Goal: Find specific page/section: Locate a particular part of the current website

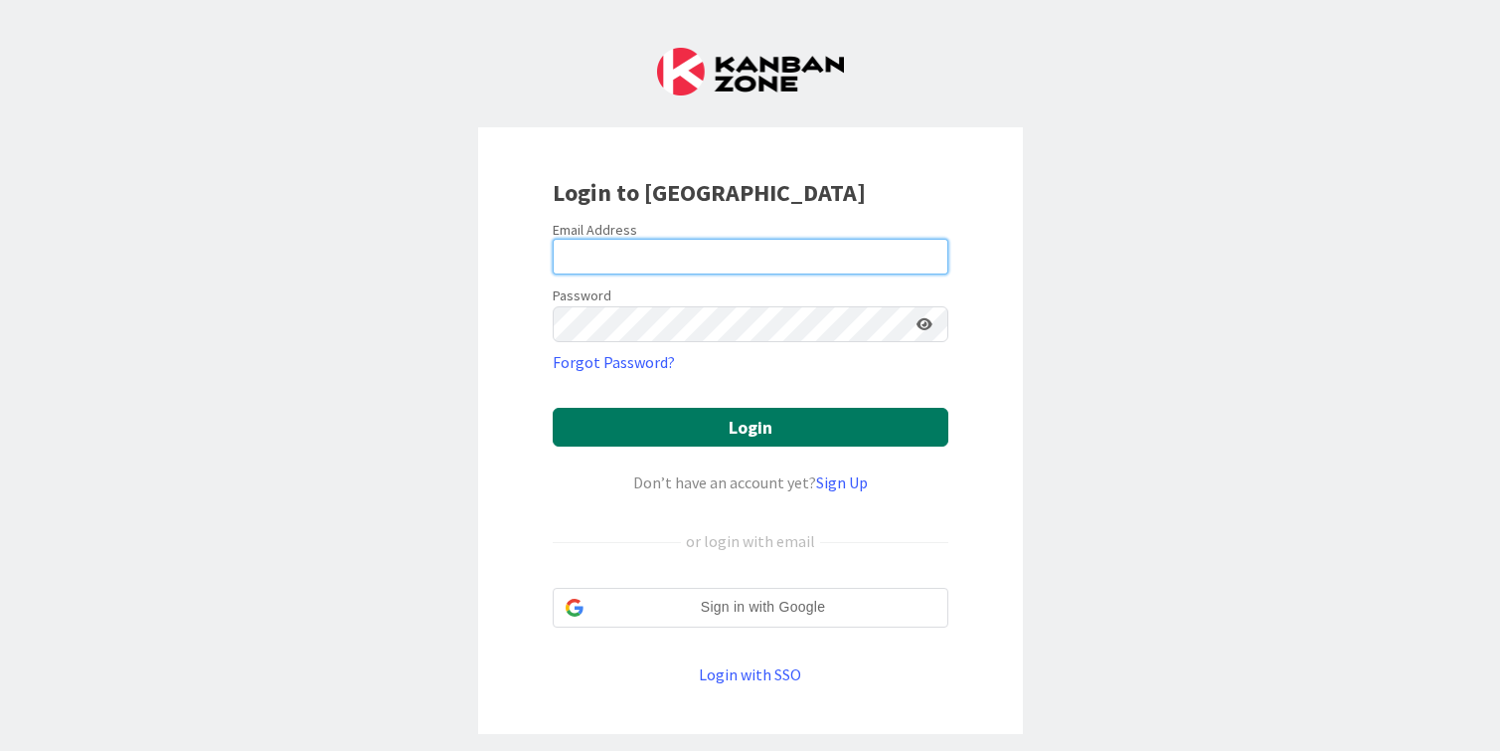
type input "[PERSON_NAME][EMAIL_ADDRESS][DOMAIN_NAME]"
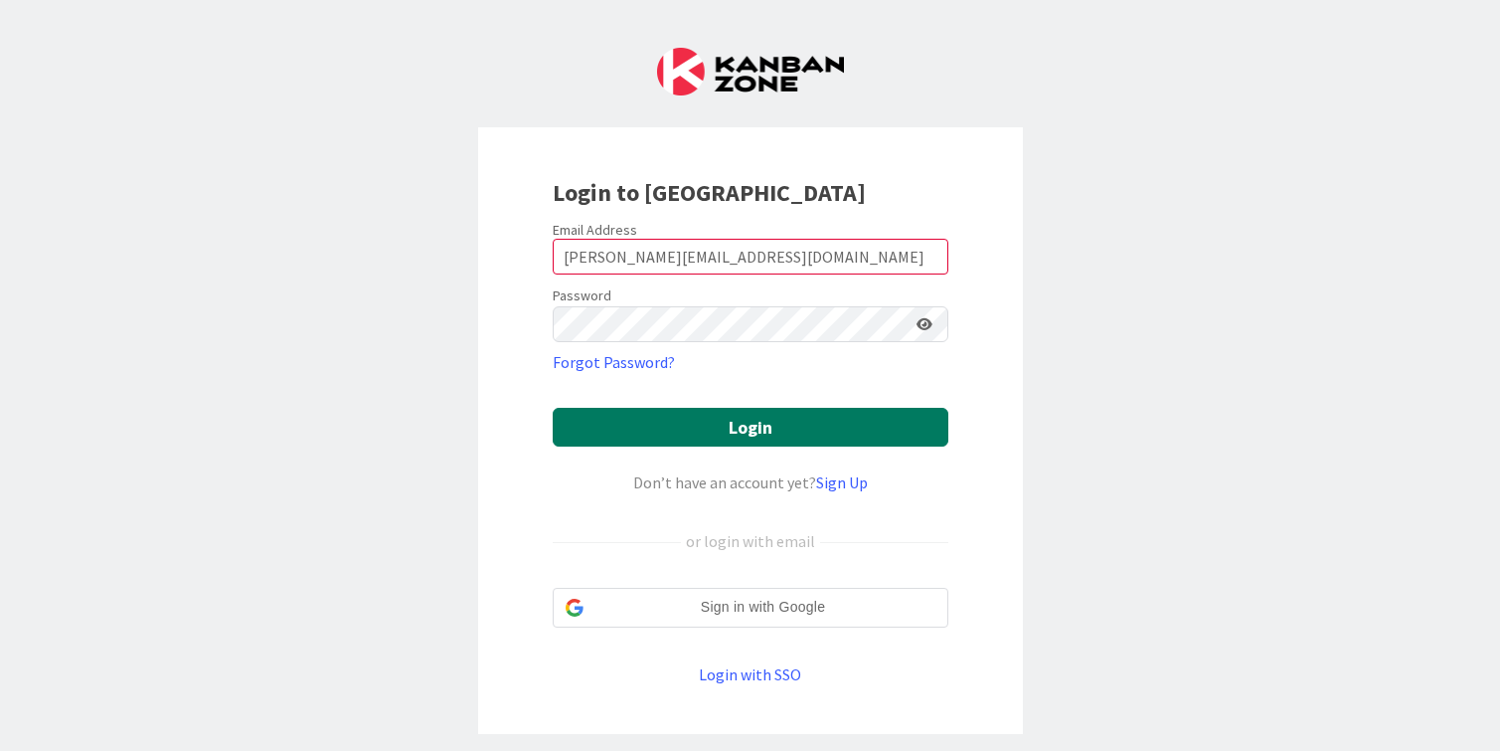
click at [700, 433] on button "Login" at bounding box center [751, 427] width 396 height 39
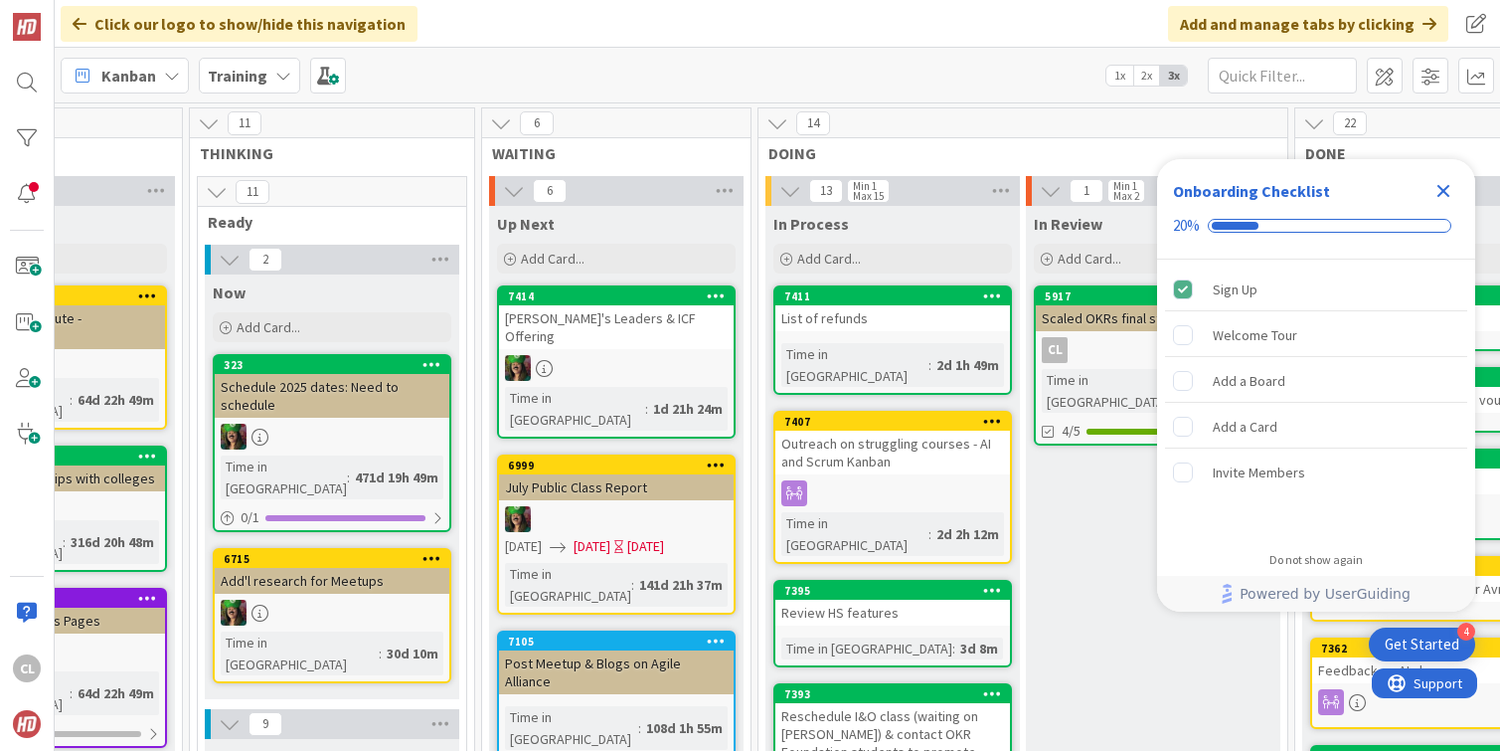
scroll to position [0, 863]
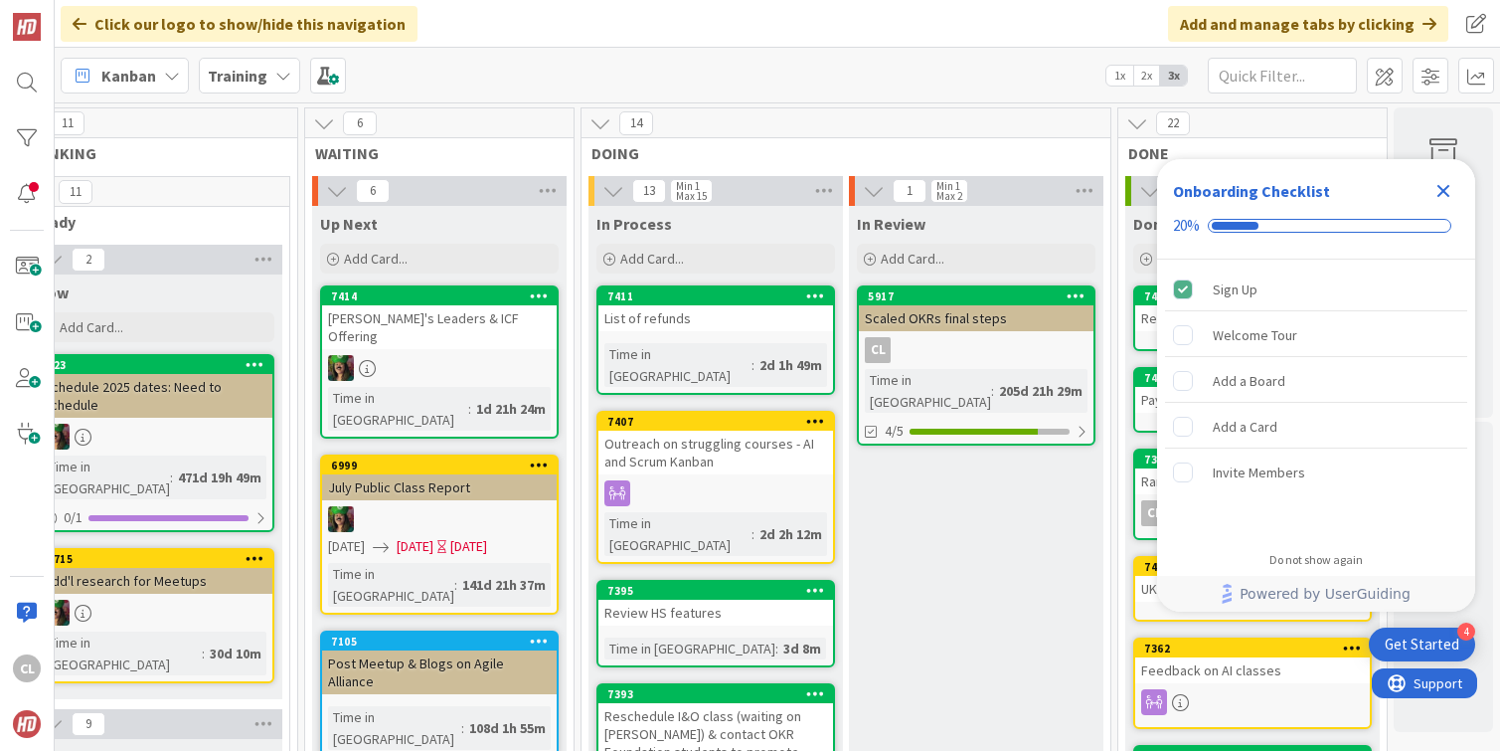
click at [1443, 182] on icon "Close Checklist" at bounding box center [1444, 191] width 24 height 24
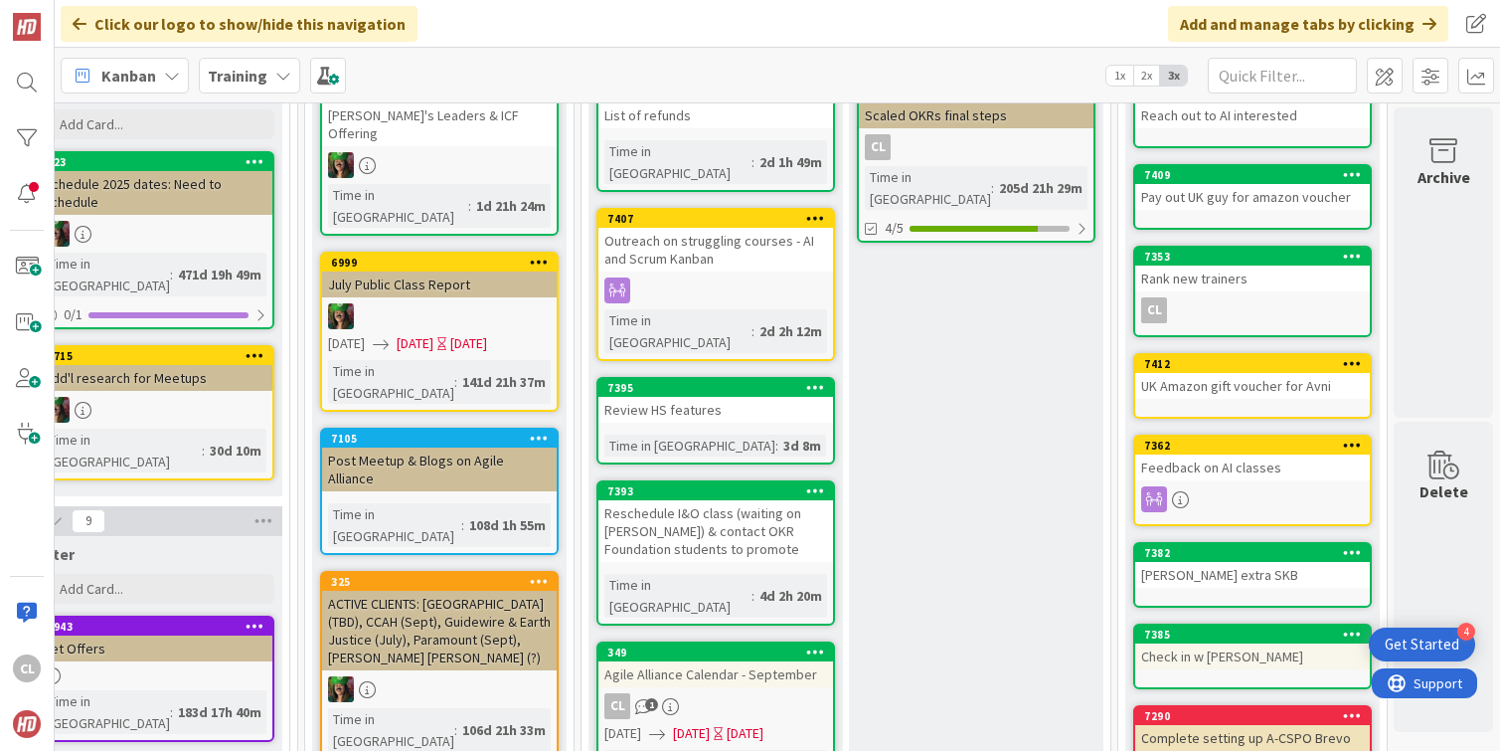
scroll to position [181, 863]
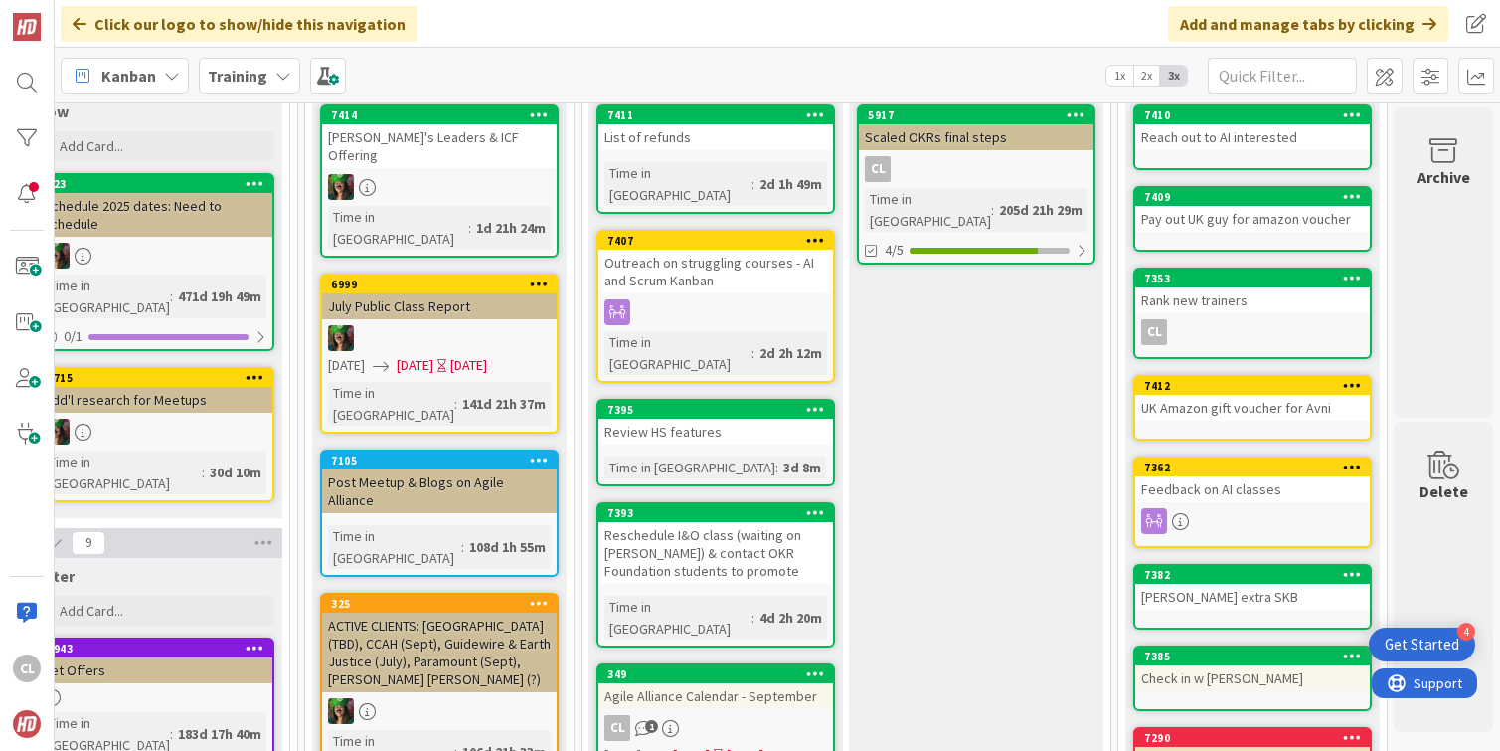
click at [685, 683] on div "Agile Alliance Calendar - September" at bounding box center [716, 696] width 235 height 26
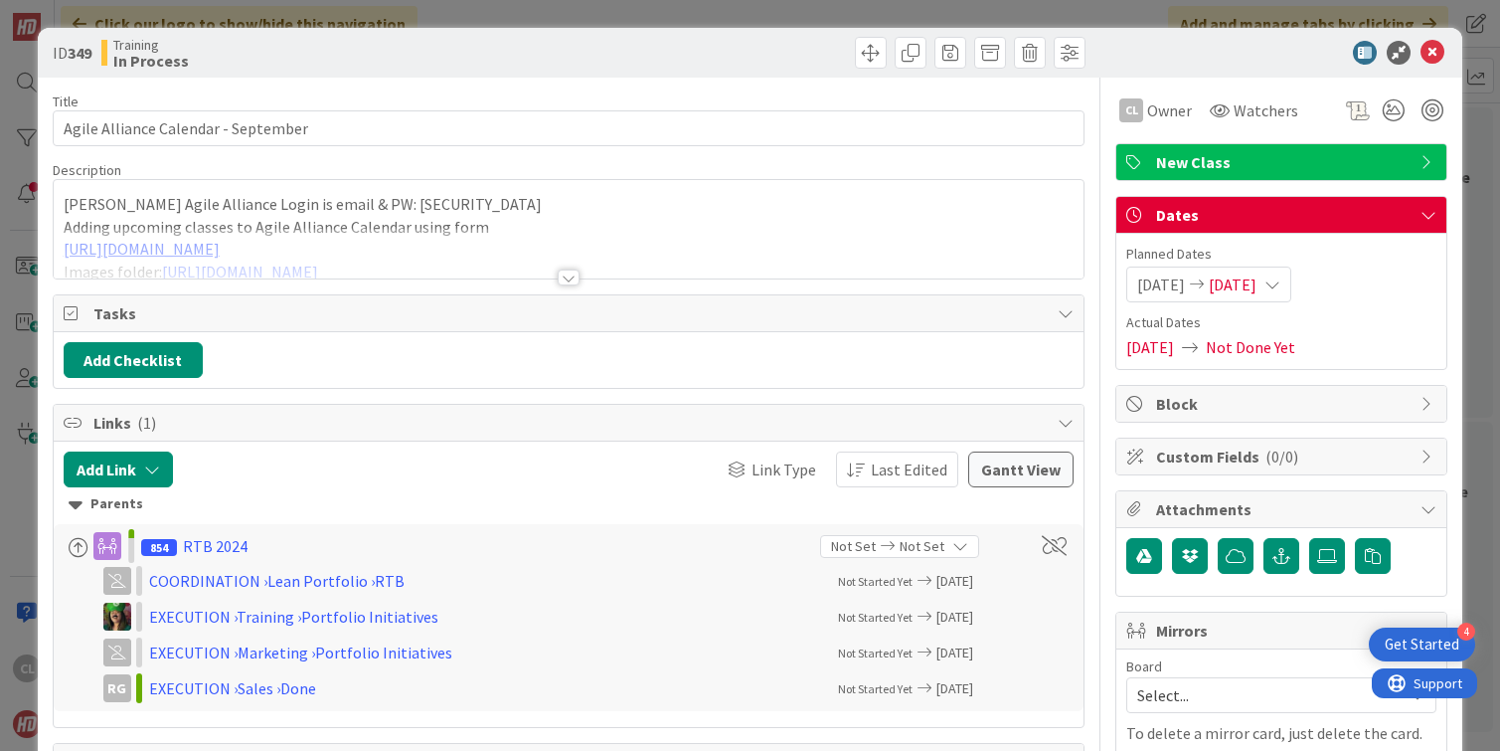
click at [519, 237] on div at bounding box center [569, 253] width 1031 height 51
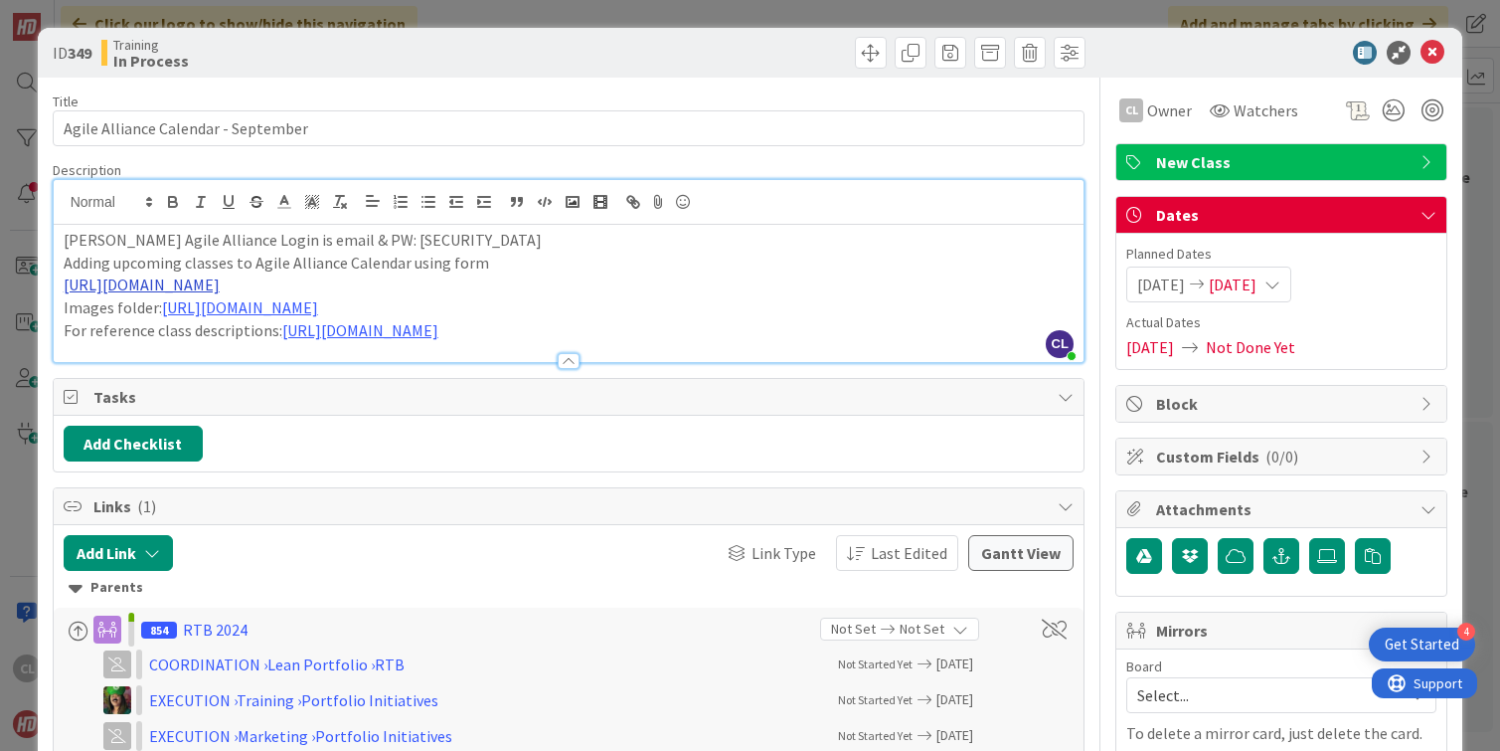
click at [220, 283] on link "[URL][DOMAIN_NAME]" at bounding box center [142, 284] width 156 height 20
click at [295, 323] on link "[URL][DOMAIN_NAME]" at bounding box center [227, 323] width 136 height 26
click at [1440, 51] on icon at bounding box center [1433, 53] width 24 height 24
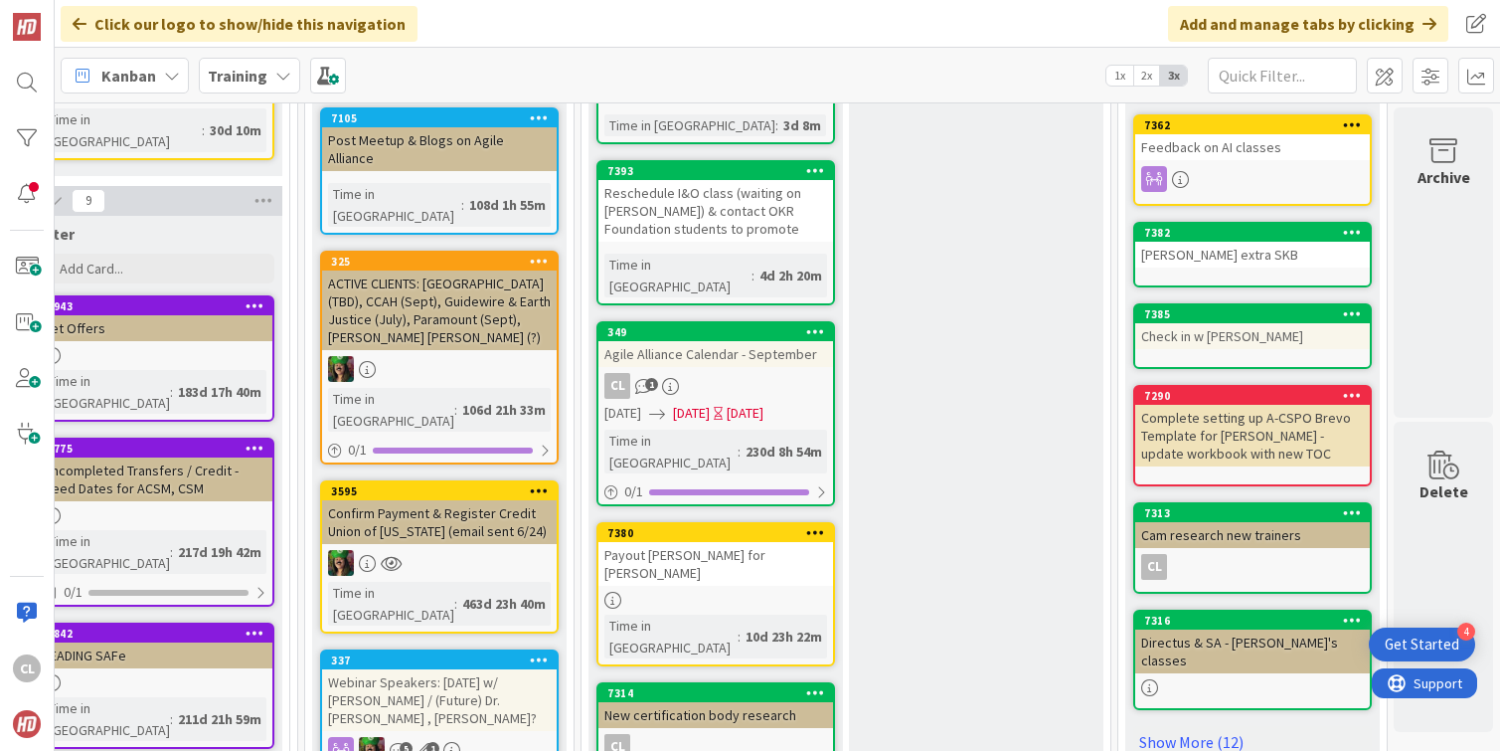
scroll to position [529, 863]
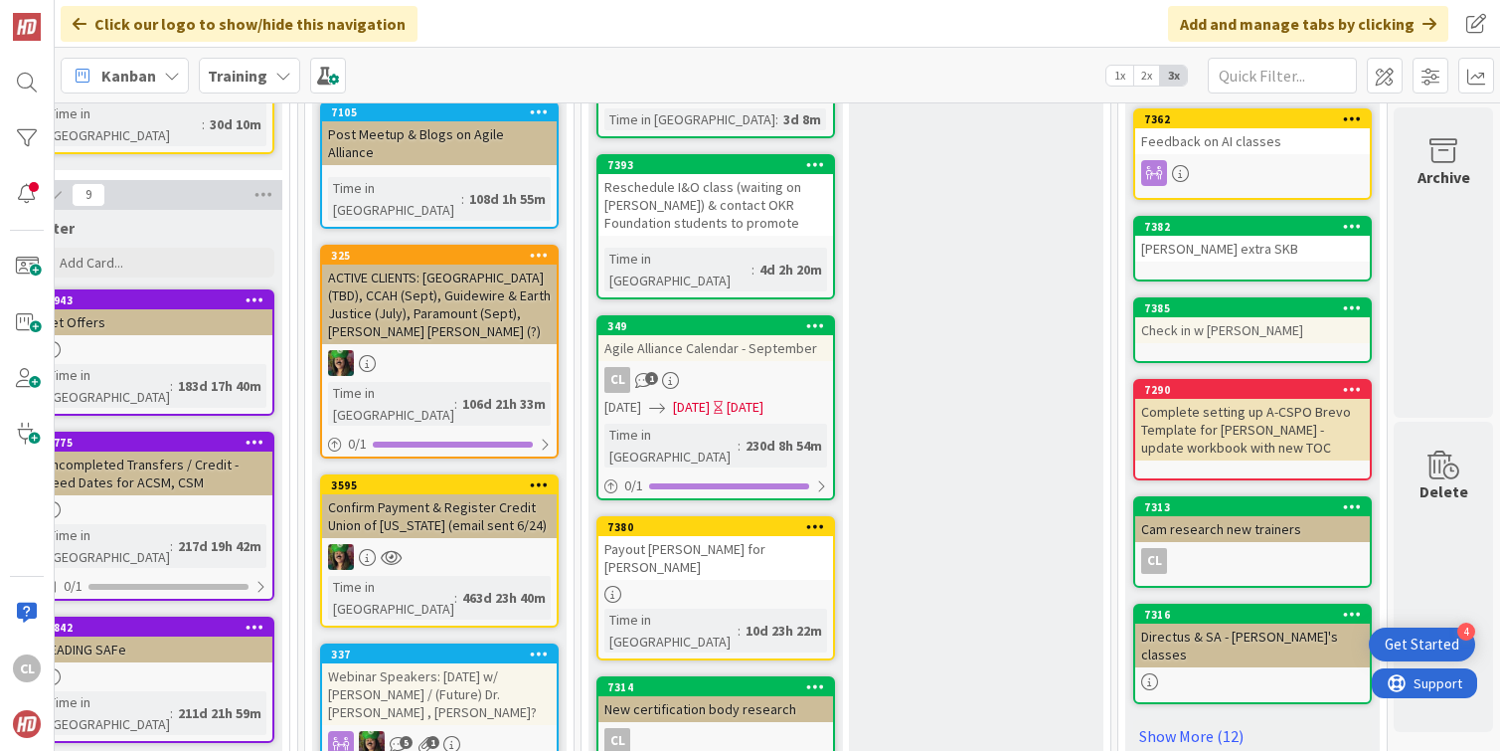
click at [705, 516] on link "7380 Payout [PERSON_NAME] for [PERSON_NAME] Time in [GEOGRAPHIC_DATA] : 10d 23h…" at bounding box center [716, 588] width 239 height 144
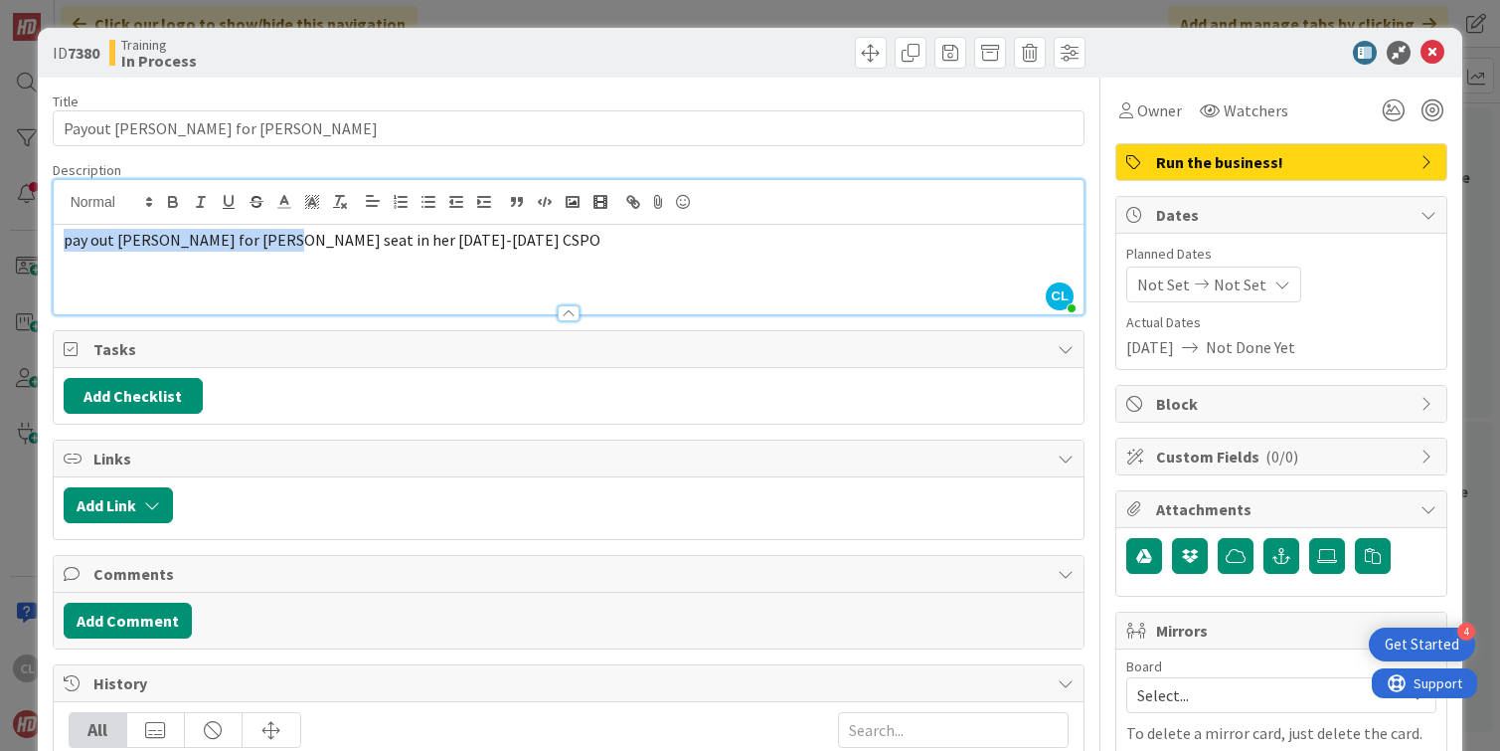
drag, startPoint x: 175, startPoint y: 206, endPoint x: 258, endPoint y: 245, distance: 91.2
click at [258, 245] on span "pay out [PERSON_NAME] for [PERSON_NAME] seat in her [DATE]-[DATE] CSPO" at bounding box center [332, 240] width 537 height 20
drag, startPoint x: 175, startPoint y: 238, endPoint x: 262, endPoint y: 241, distance: 87.5
click at [263, 241] on span "pay out [PERSON_NAME] for [PERSON_NAME] seat in her [DATE]-[DATE] CSPO" at bounding box center [332, 240] width 537 height 20
